Goal: Information Seeking & Learning: Find specific page/section

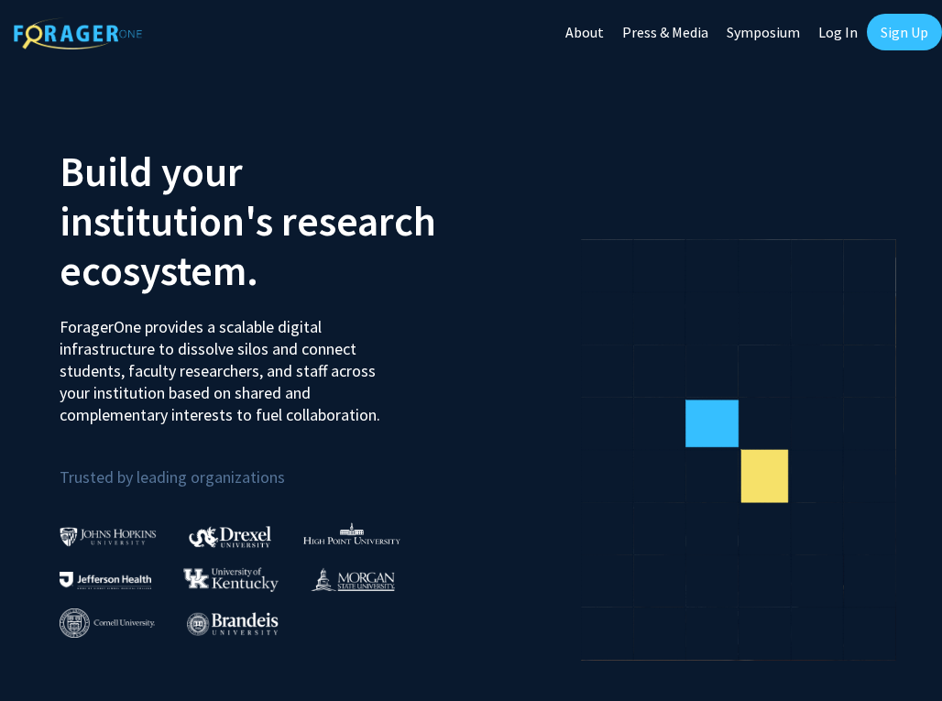
click at [837, 34] on link "Log In" at bounding box center [838, 32] width 58 height 64
select select
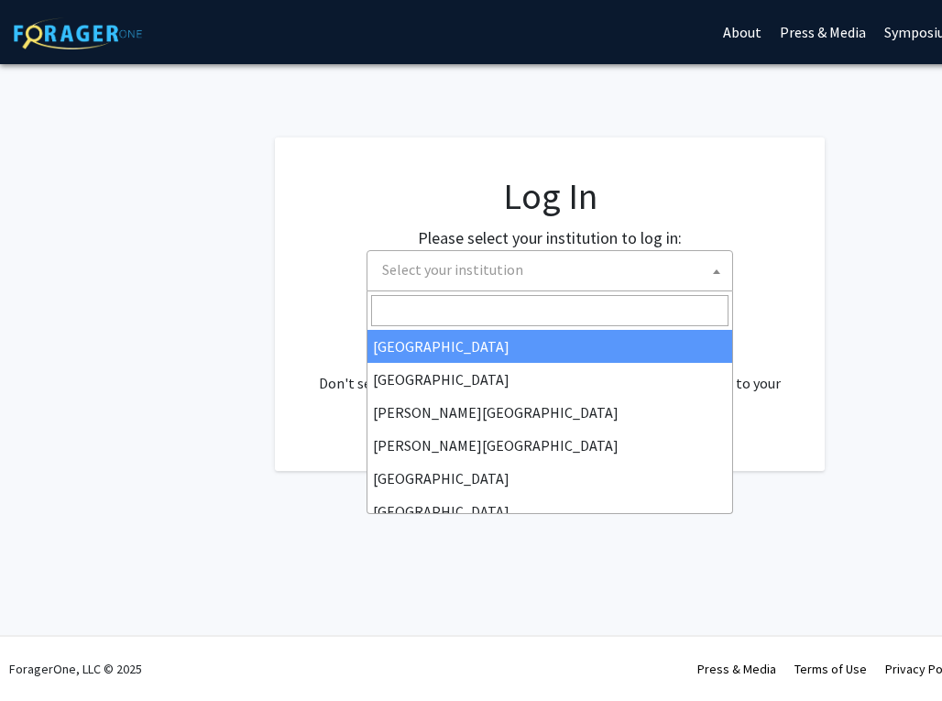
click at [520, 268] on span "Select your institution" at bounding box center [553, 270] width 357 height 38
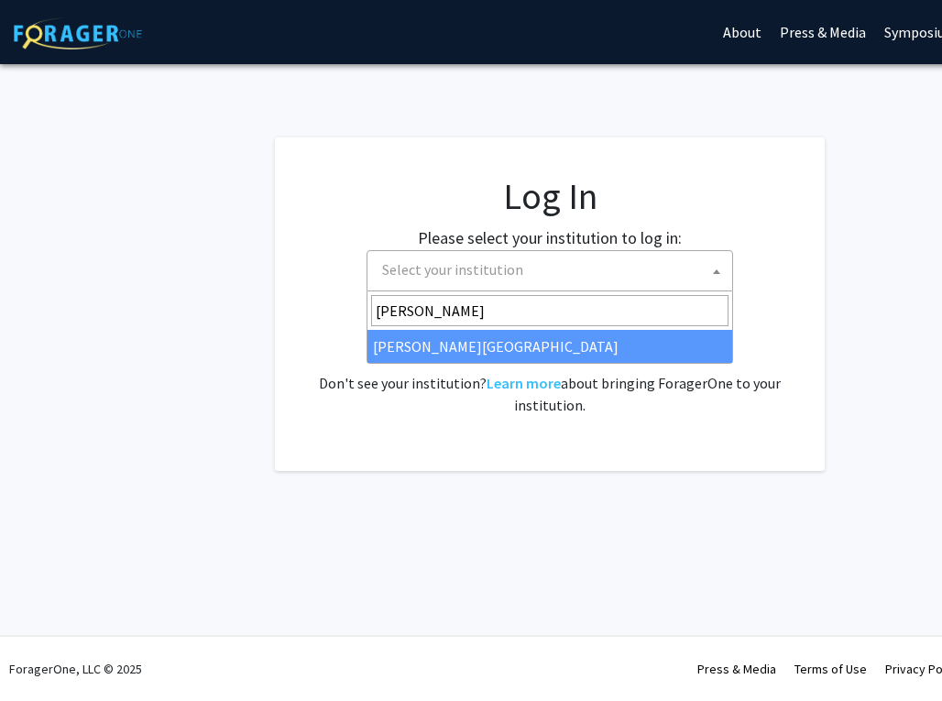
type input "[PERSON_NAME]"
select select "24"
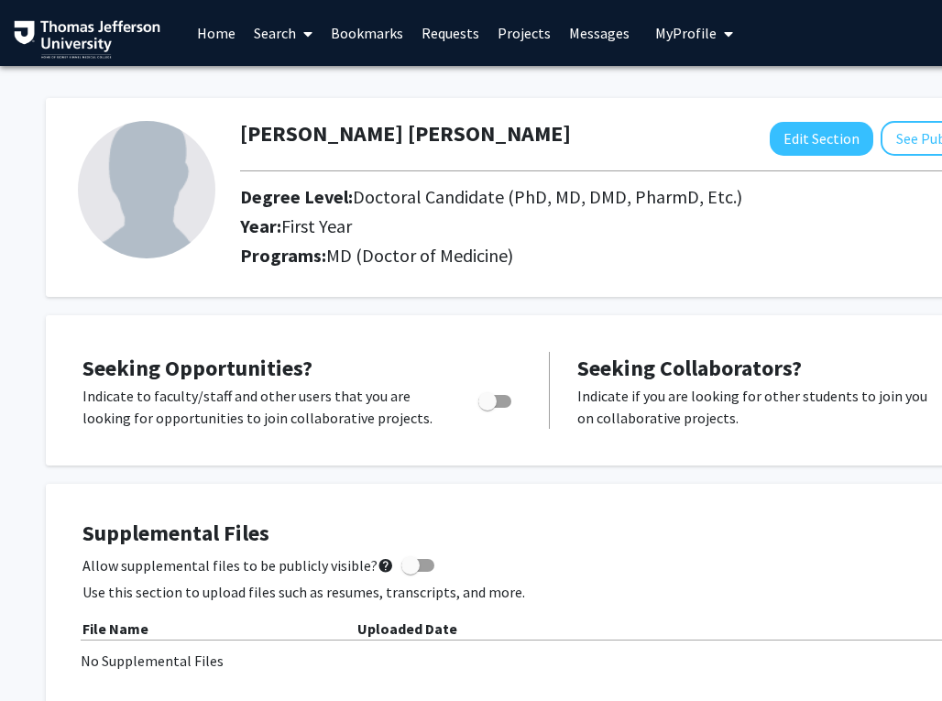
click at [293, 42] on link "Search" at bounding box center [283, 33] width 77 height 64
click at [302, 73] on span "Faculty/Staff" at bounding box center [312, 84] width 135 height 37
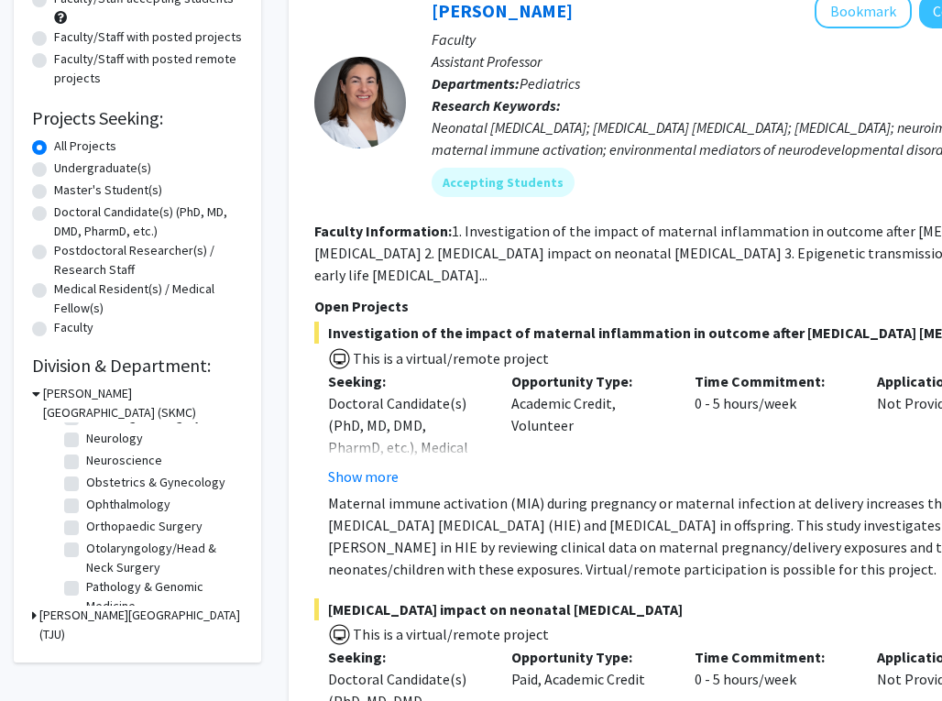
scroll to position [515, 0]
click at [86, 479] on label "Obstetrics & Gynecology" at bounding box center [155, 479] width 139 height 19
click at [86, 479] on input "Obstetrics & Gynecology" at bounding box center [92, 476] width 12 height 12
checkbox input "true"
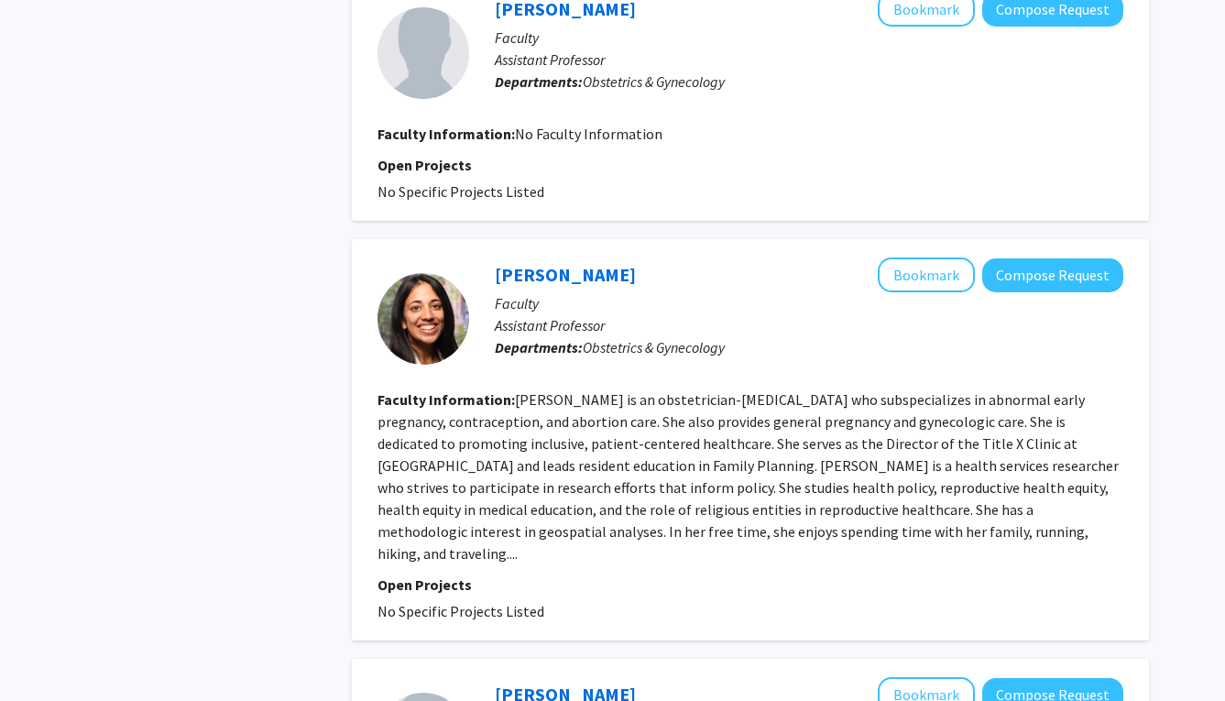
scroll to position [1528, 0]
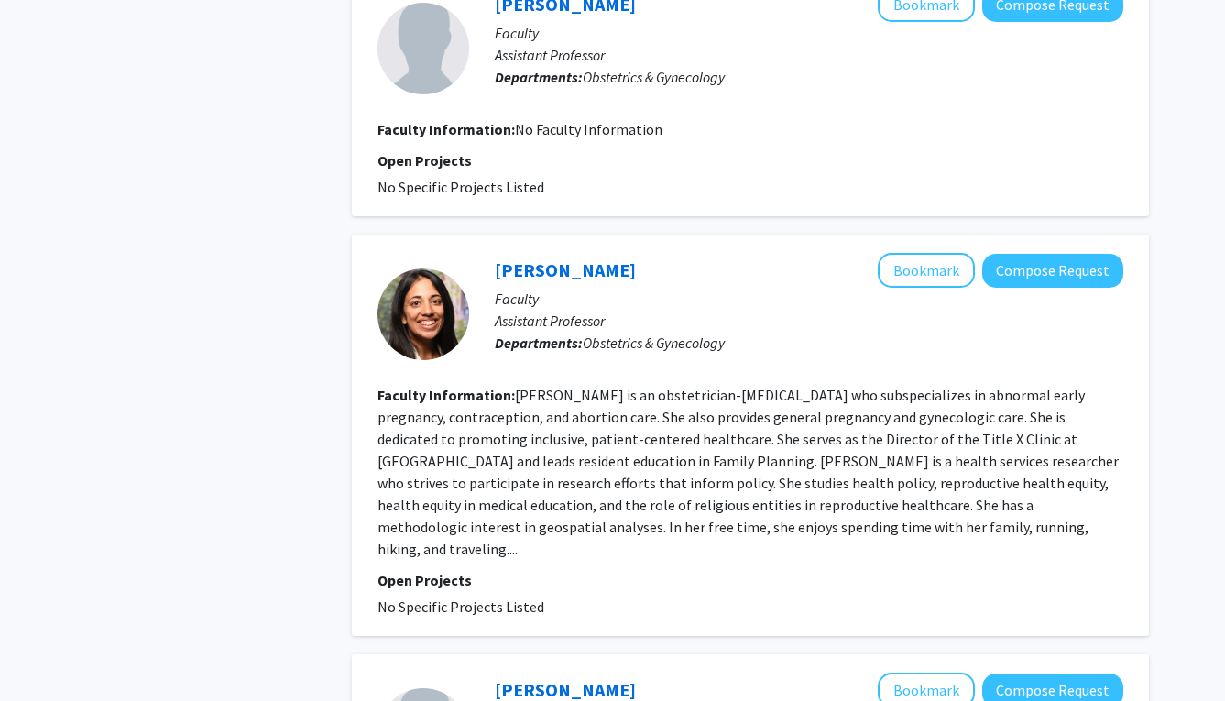
click at [851, 529] on fg-read-more "Dr. Vinekar is an obstetrician-gynecologist who subspecializes in abnormal earl…" at bounding box center [748, 472] width 741 height 172
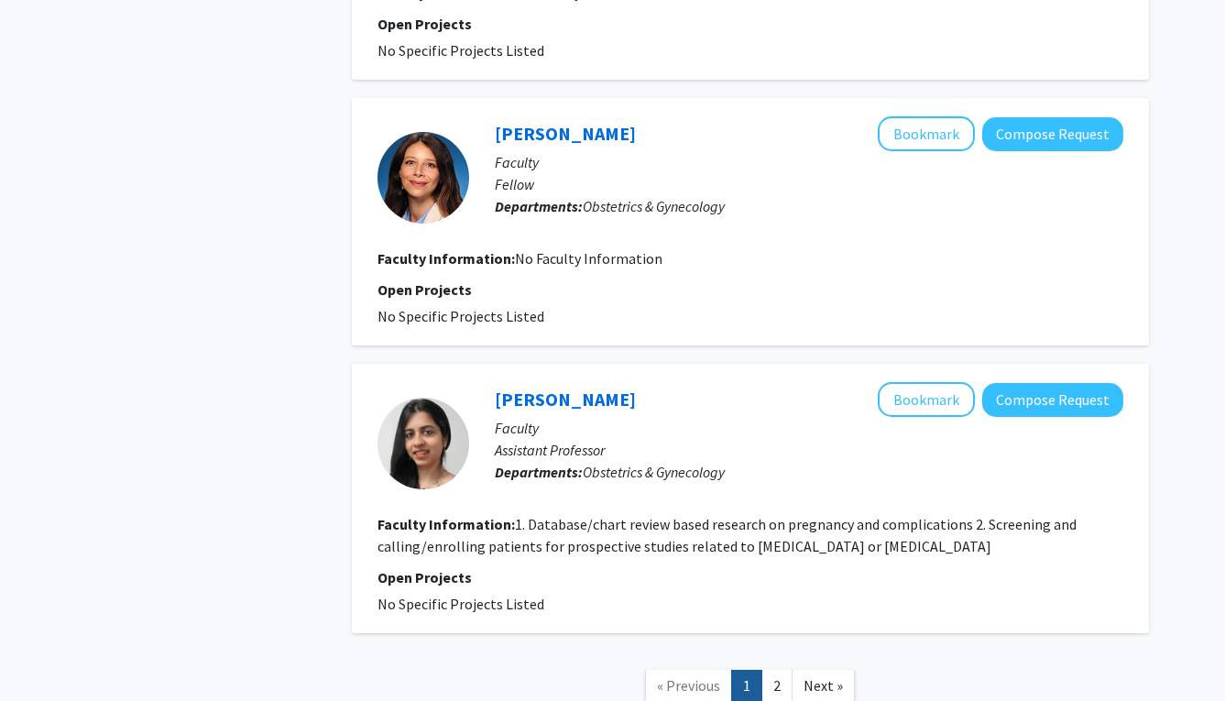
scroll to position [2735, 0]
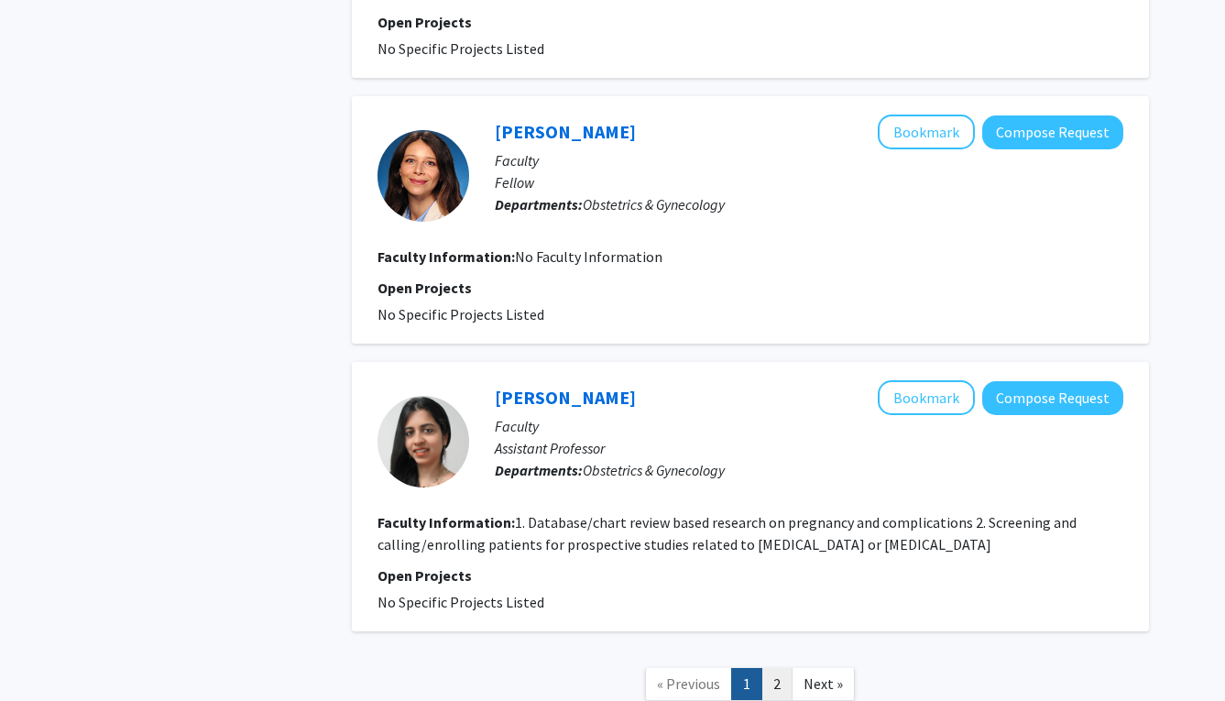
click at [784, 668] on link "2" at bounding box center [776, 684] width 31 height 32
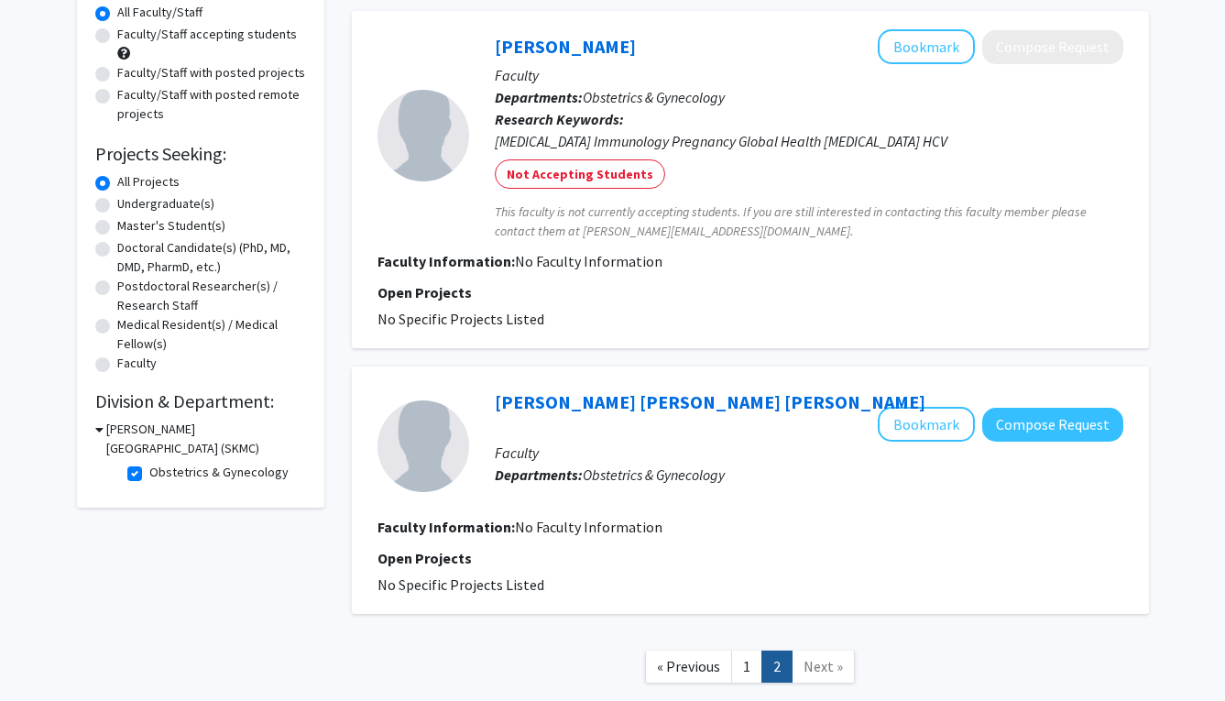
scroll to position [175, 0]
click at [754, 650] on link "1" at bounding box center [746, 666] width 31 height 32
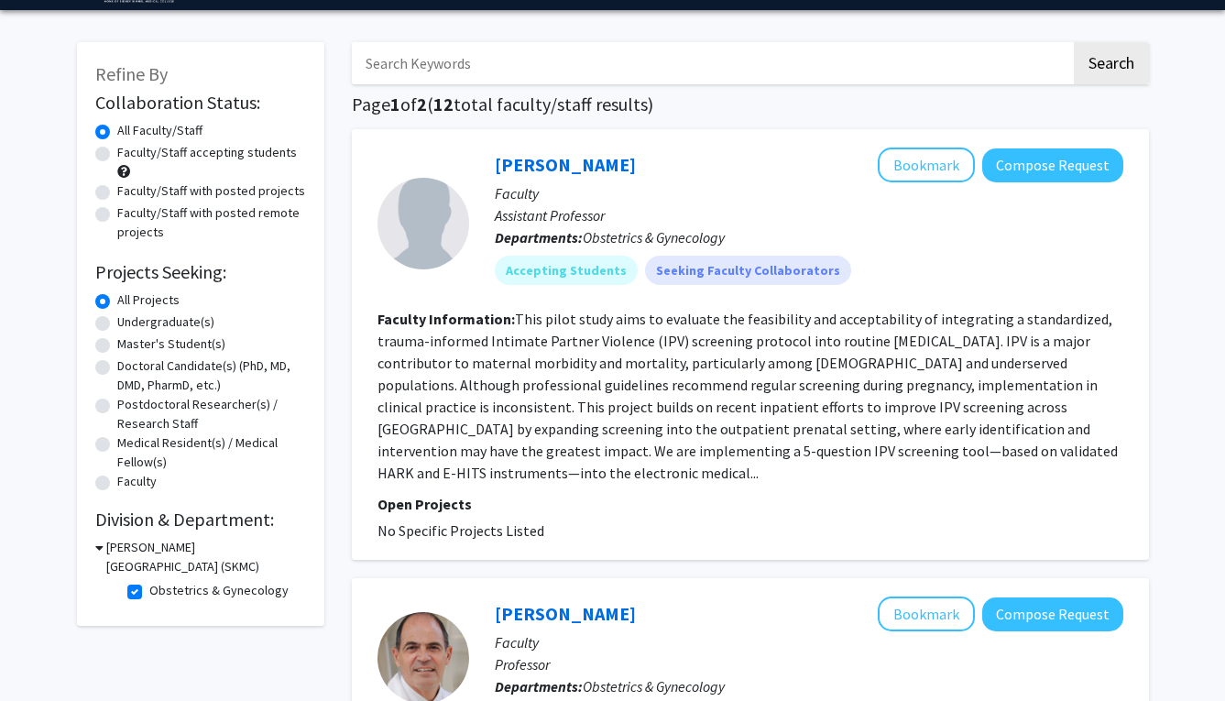
scroll to position [53, 0]
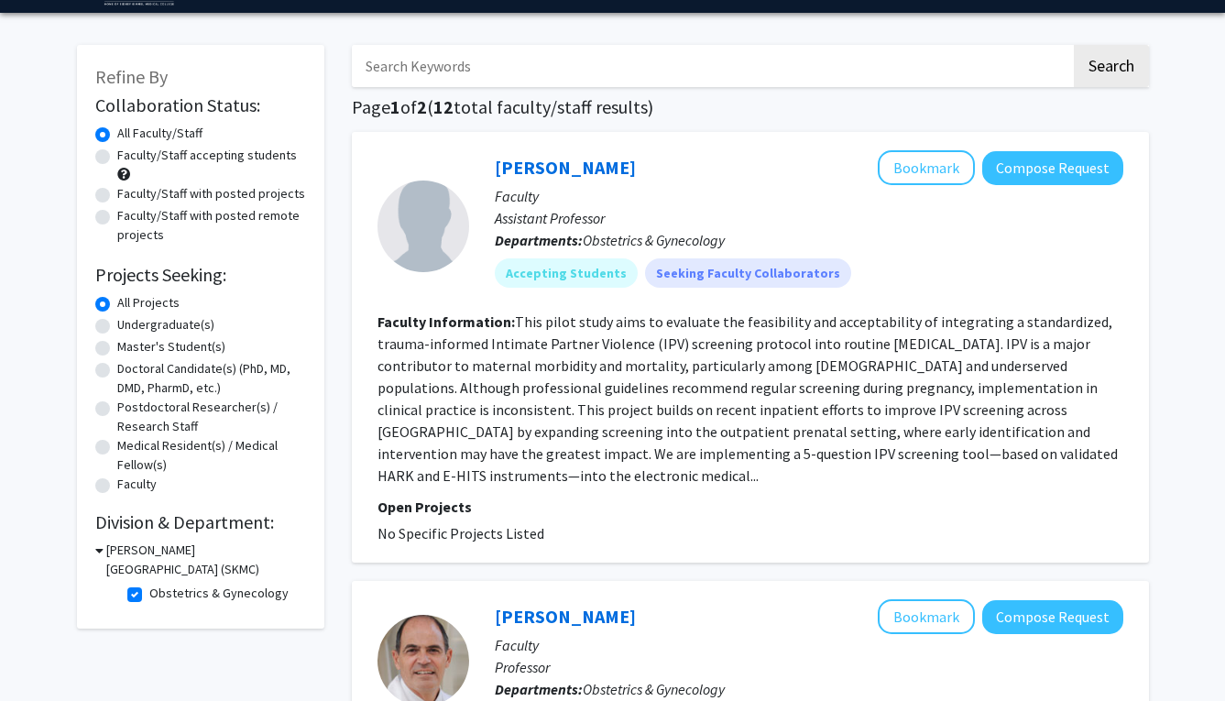
click at [445, 444] on section "Faculty Information: This pilot study aims to evaluate the feasibility and acce…" at bounding box center [751, 399] width 746 height 176
click at [935, 175] on button "Bookmark" at bounding box center [926, 167] width 97 height 35
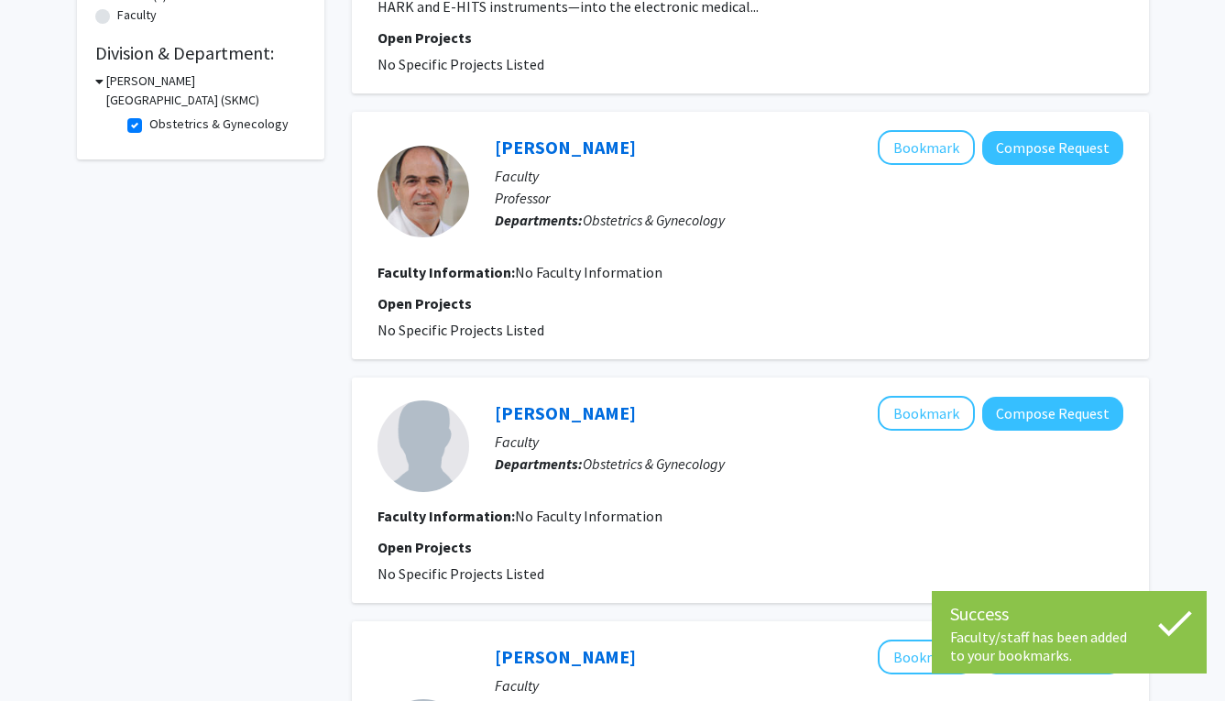
scroll to position [6, 0]
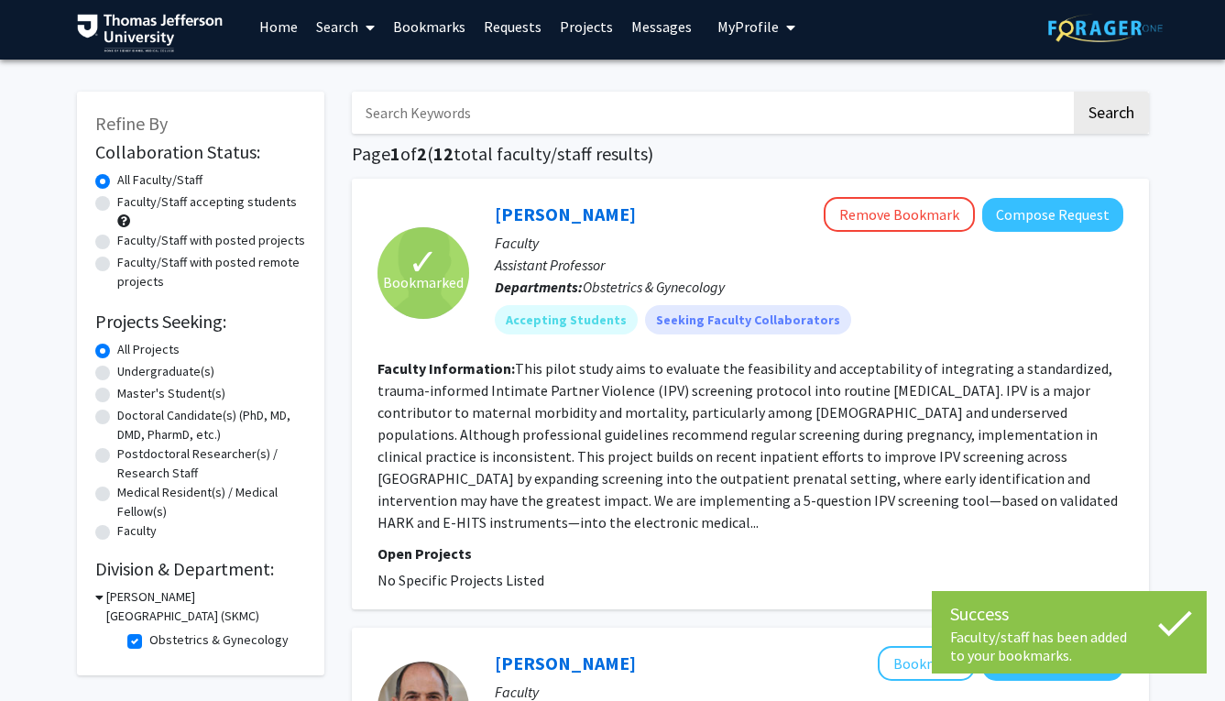
click at [496, 401] on fg-read-more "This pilot study aims to evaluate the feasibility and acceptability of integrat…" at bounding box center [748, 445] width 740 height 172
click at [530, 216] on link "Fan Lee" at bounding box center [565, 214] width 141 height 23
